Goal: Task Accomplishment & Management: Manage account settings

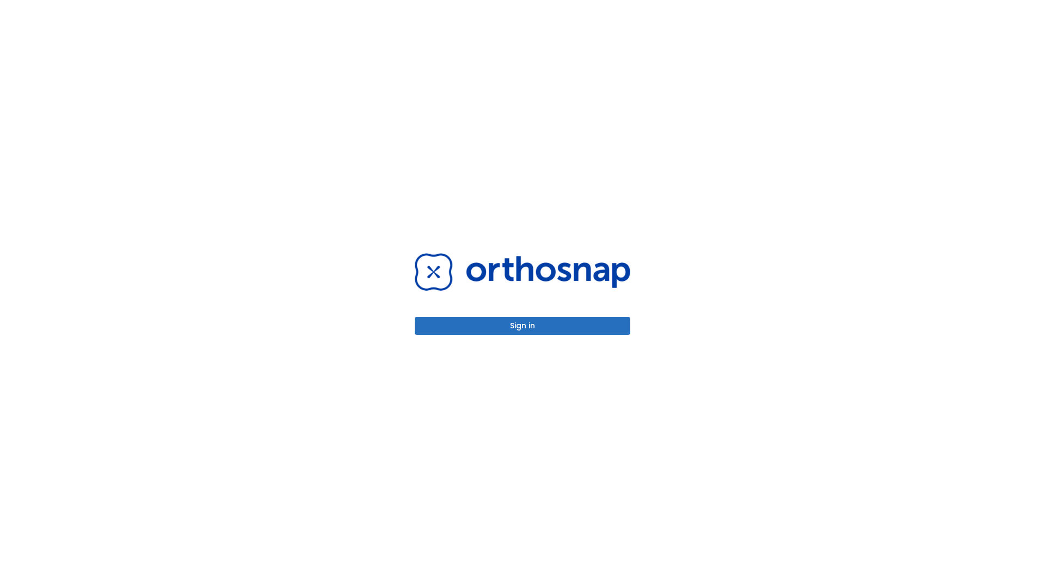
click at [523, 326] on button "Sign in" at bounding box center [523, 326] width 216 height 18
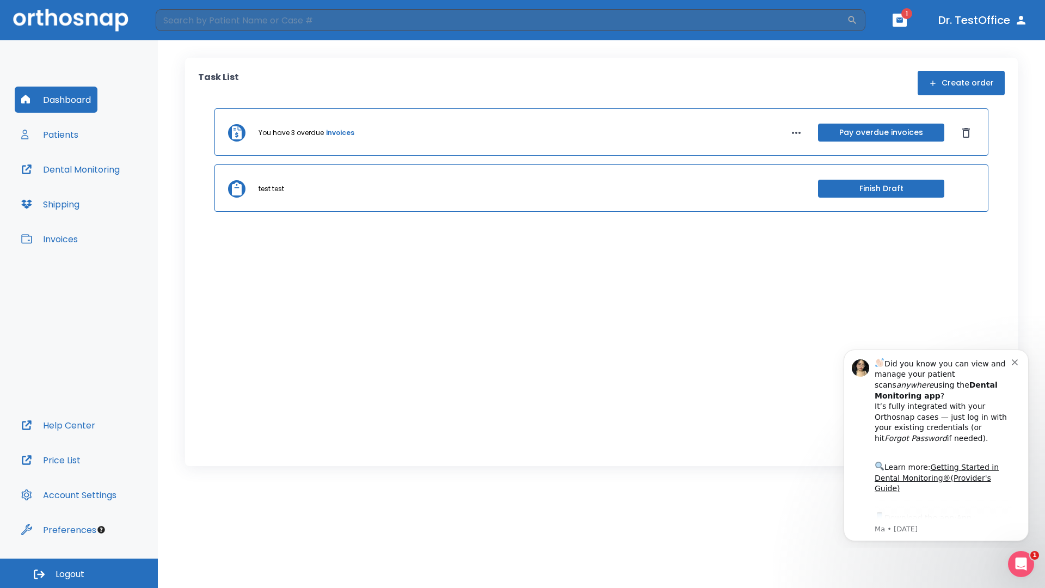
click at [79, 573] on span "Logout" at bounding box center [70, 574] width 29 height 12
